Goal: Information Seeking & Learning: Find specific fact

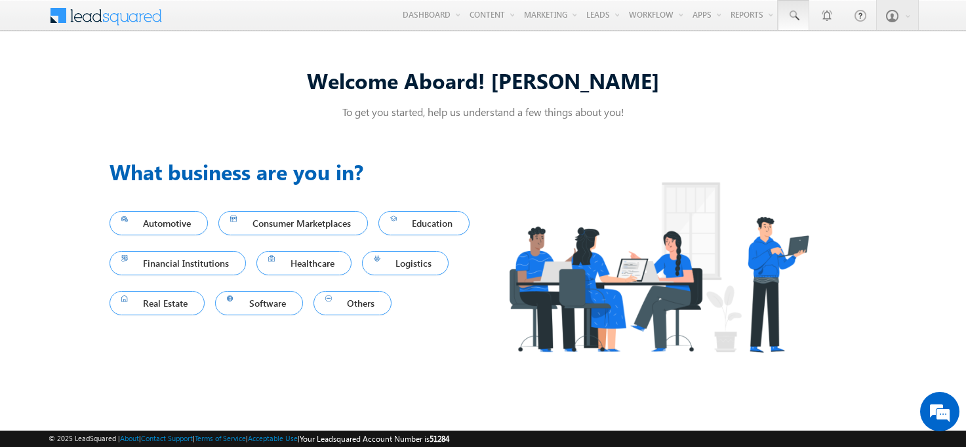
click at [794, 16] on span at bounding box center [793, 15] width 13 height 13
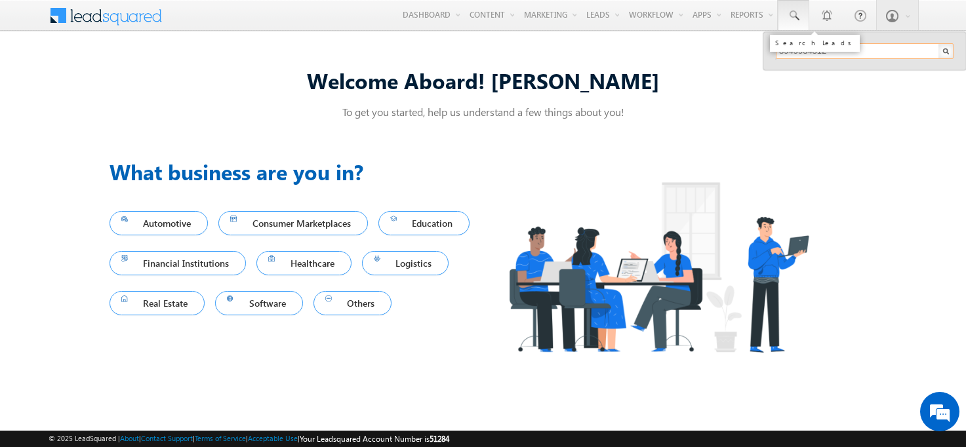
type input "8949934312"
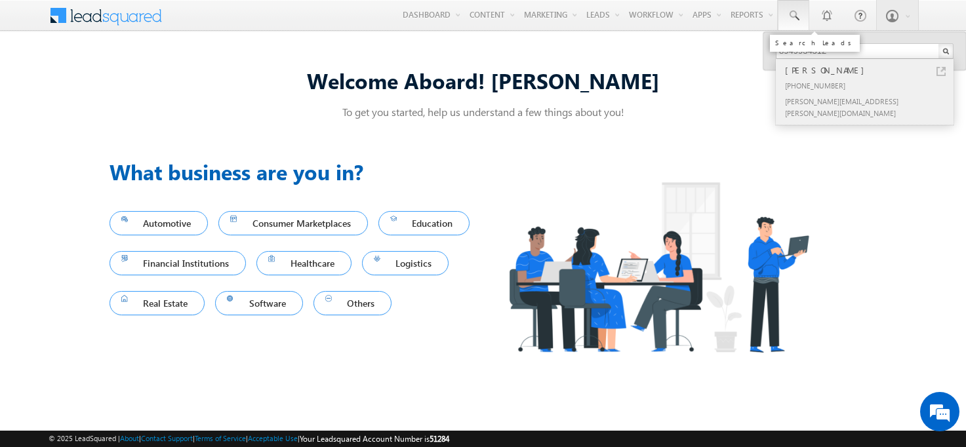
click at [870, 70] on div "[PERSON_NAME]" at bounding box center [871, 70] width 176 height 14
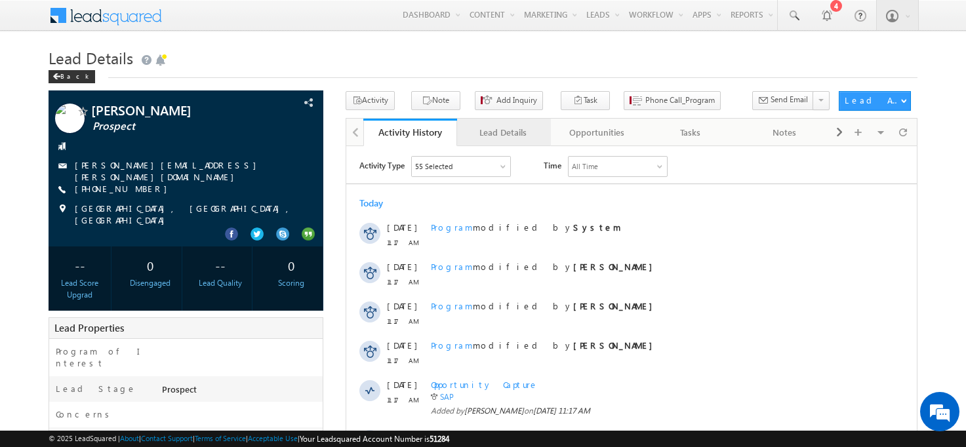
click at [503, 133] on div "Lead Details" at bounding box center [503, 133] width 71 height 16
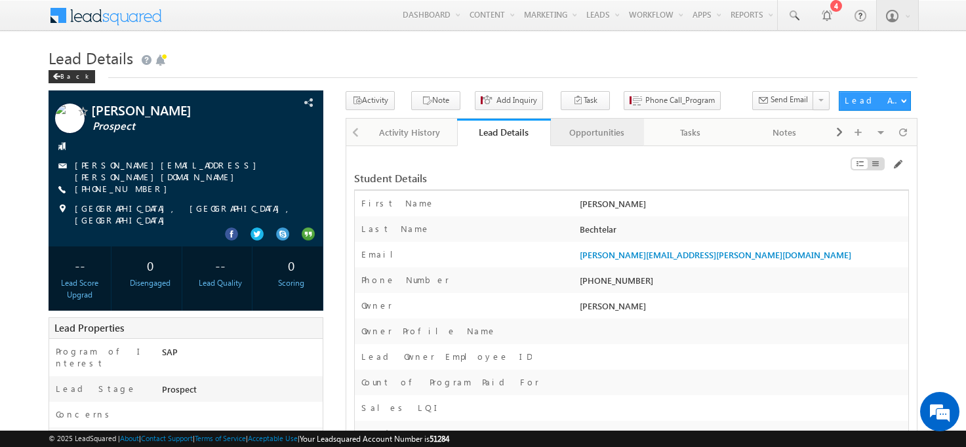
click at [596, 133] on div "Opportunities" at bounding box center [596, 133] width 71 height 16
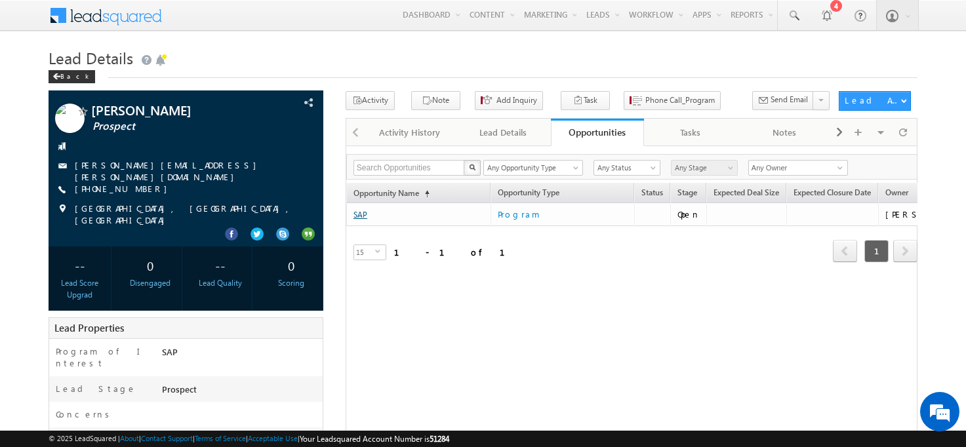
click at [360, 215] on link "SAP" at bounding box center [361, 215] width 14 height 10
